Goal: Task Accomplishment & Management: Manage account settings

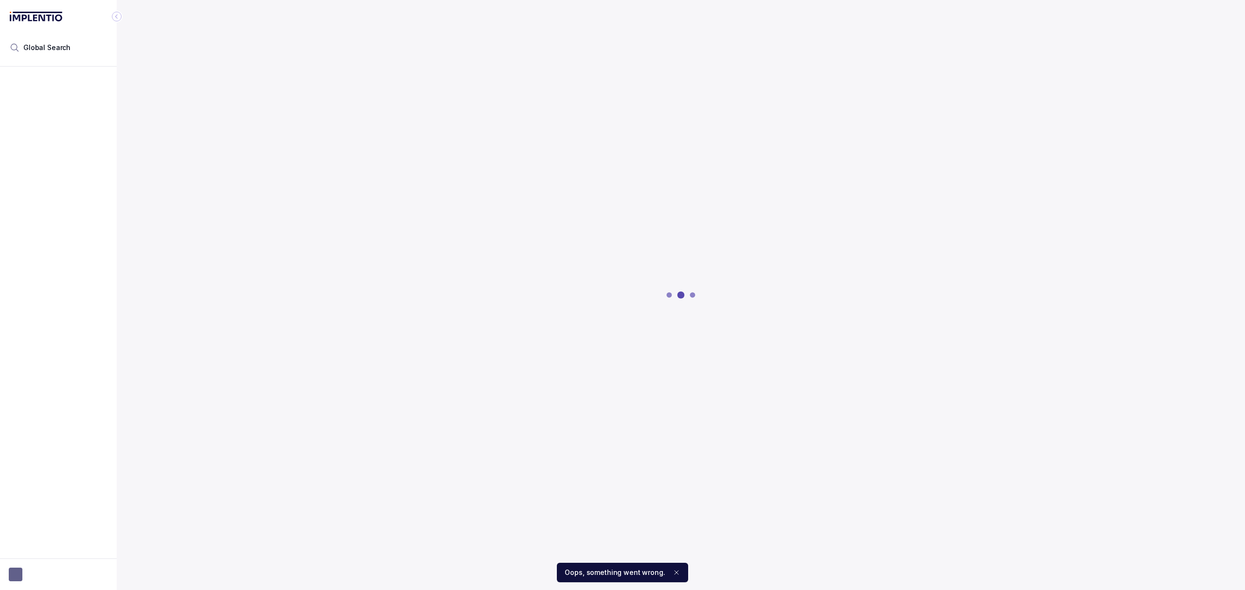
click at [47, 580] on ol "Oops, something went wrong." at bounding box center [622, 572] width 1245 height 35
click at [673, 574] on icon "Notifications (F8)" at bounding box center [677, 573] width 8 height 8
click at [65, 580] on button "button" at bounding box center [58, 575] width 99 height 14
click at [33, 552] on p "Logout" at bounding box center [64, 554] width 81 height 10
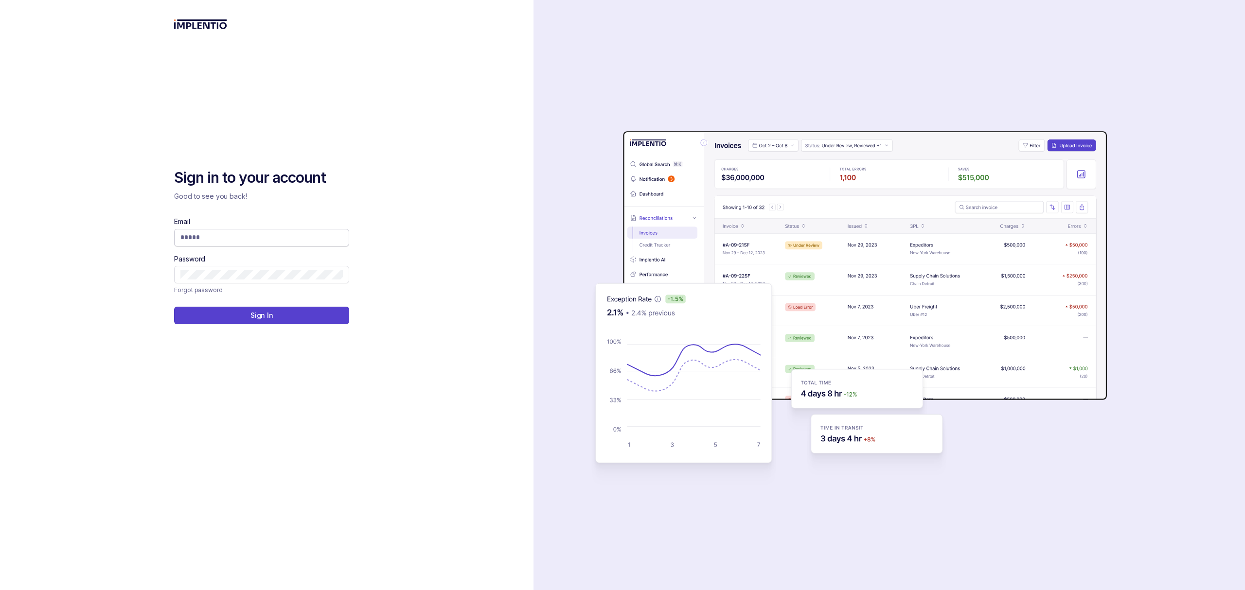
click at [218, 240] on input "Email" at bounding box center [261, 237] width 162 height 10
click at [411, 240] on div "Sign in to your account Good to see you back! Email Password Forgot password Si…" at bounding box center [267, 295] width 534 height 590
click at [226, 237] on input "Email" at bounding box center [261, 237] width 162 height 10
click at [280, 236] on input "Email" at bounding box center [261, 237] width 162 height 10
click at [339, 241] on input "Email" at bounding box center [261, 237] width 162 height 10
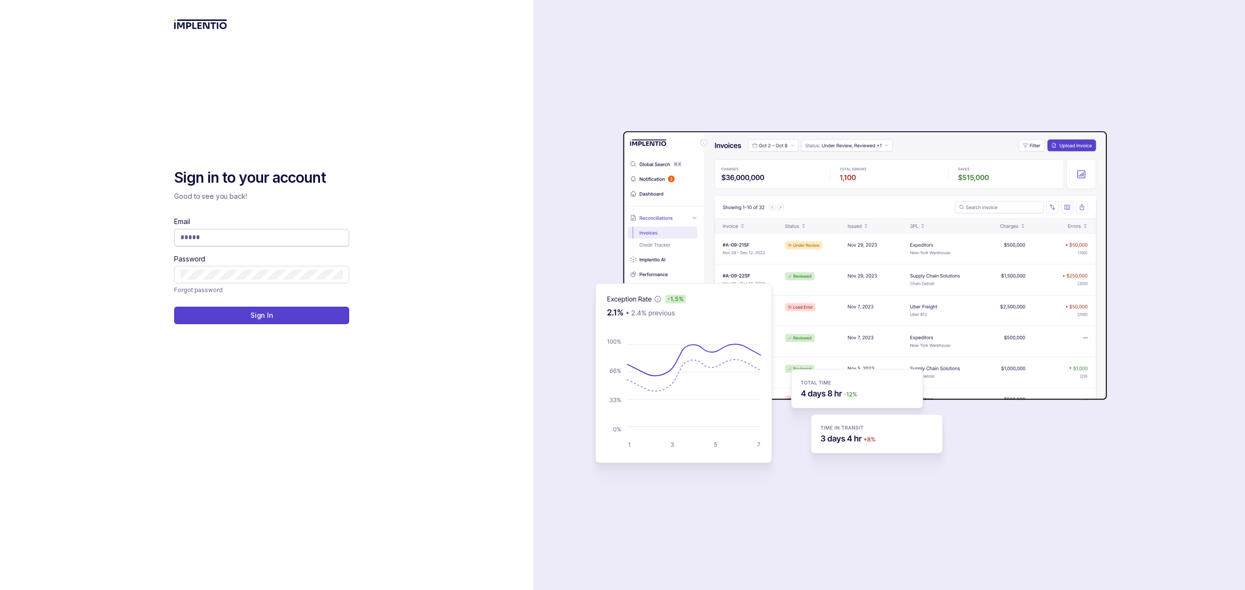
click at [320, 242] on input "Email" at bounding box center [261, 237] width 162 height 10
click at [285, 241] on input "Email" at bounding box center [261, 237] width 162 height 10
type input "**********"
click at [244, 317] on button "Sign In" at bounding box center [261, 316] width 175 height 18
click at [337, 237] on icon at bounding box center [340, 238] width 10 height 10
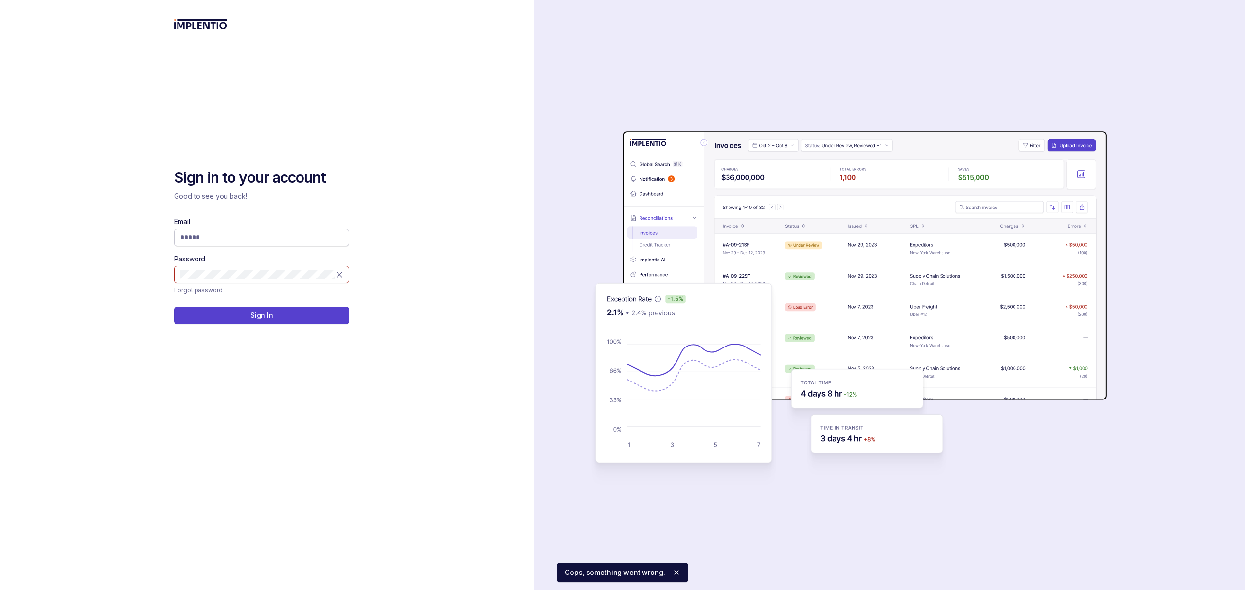
click at [302, 236] on input "Email" at bounding box center [261, 237] width 162 height 10
type input "**********"
click at [339, 273] on icon at bounding box center [339, 274] width 5 height 5
click at [338, 238] on icon at bounding box center [339, 237] width 5 height 5
click at [285, 241] on input "Email" at bounding box center [261, 237] width 162 height 10
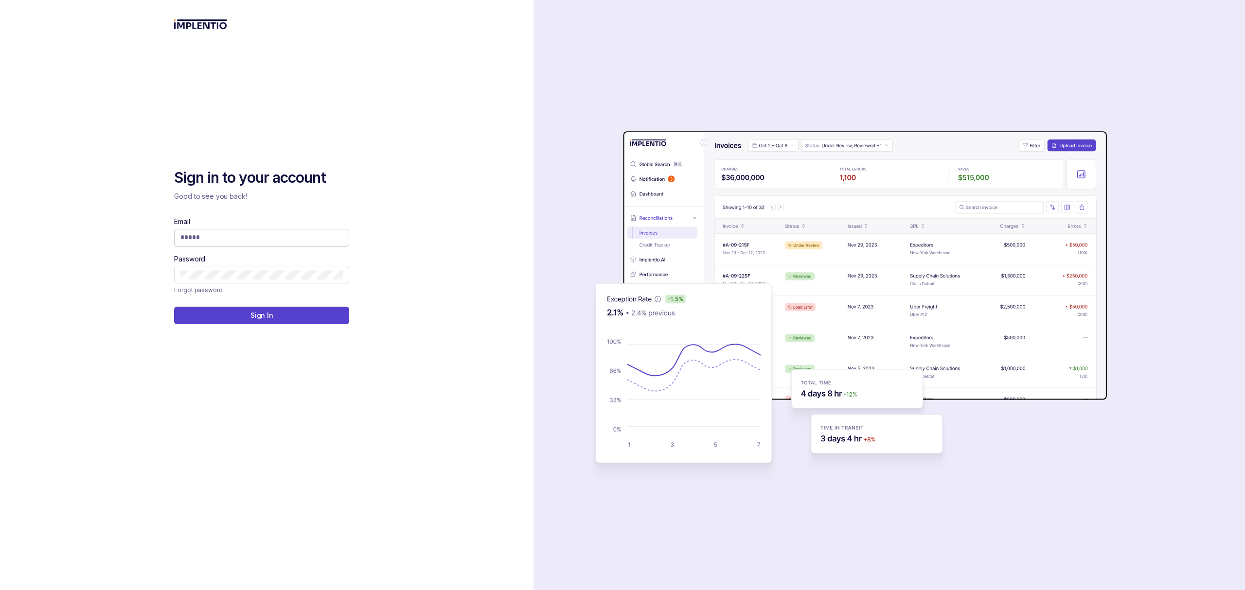
click at [230, 237] on input "Email" at bounding box center [261, 237] width 162 height 10
type input "**********"
click at [337, 237] on icon at bounding box center [340, 238] width 10 height 10
click at [337, 273] on icon at bounding box center [340, 275] width 10 height 10
type input "**********"
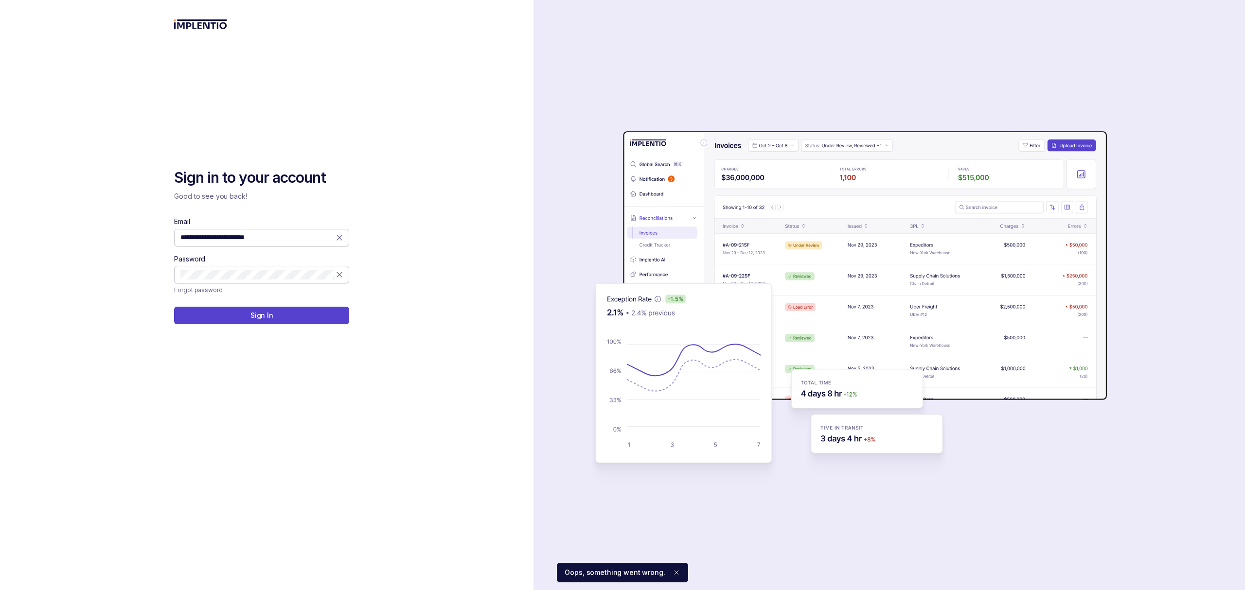
click at [337, 238] on icon at bounding box center [340, 238] width 10 height 10
click at [338, 274] on icon at bounding box center [339, 274] width 5 height 5
